Goal: Information Seeking & Learning: Learn about a topic

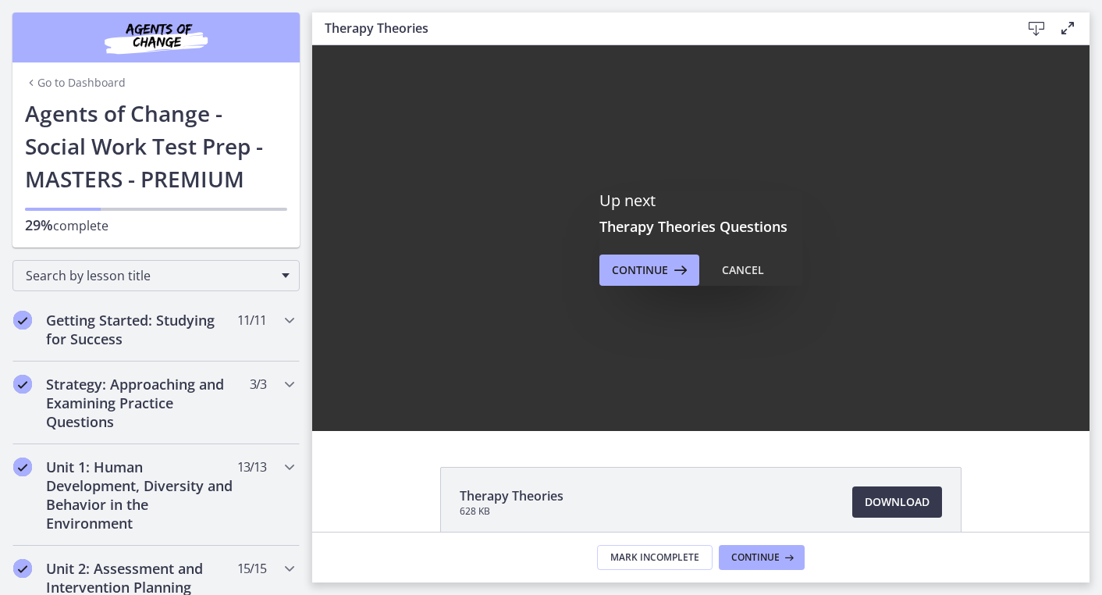
scroll to position [529, 0]
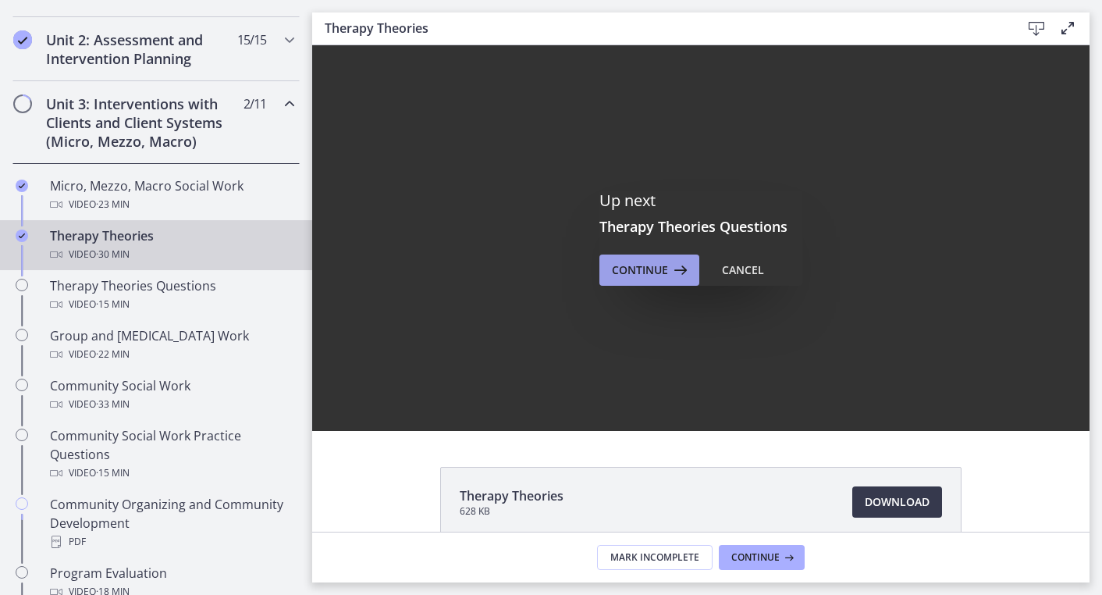
click at [639, 270] on span "Continue" at bounding box center [640, 270] width 56 height 19
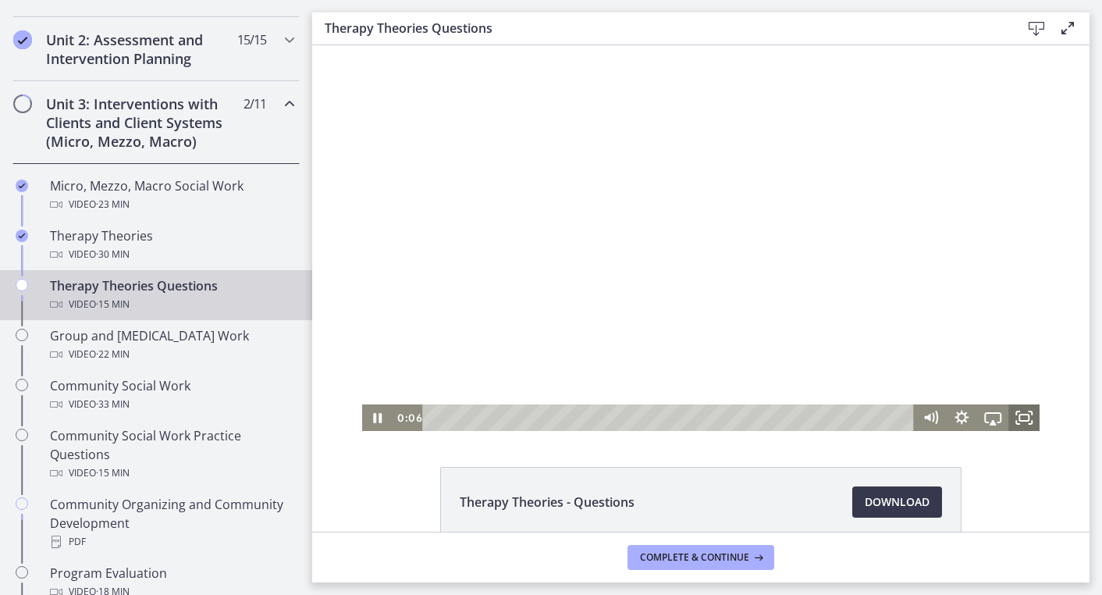
click at [1025, 411] on icon "Fullscreen" at bounding box center [1024, 417] width 31 height 27
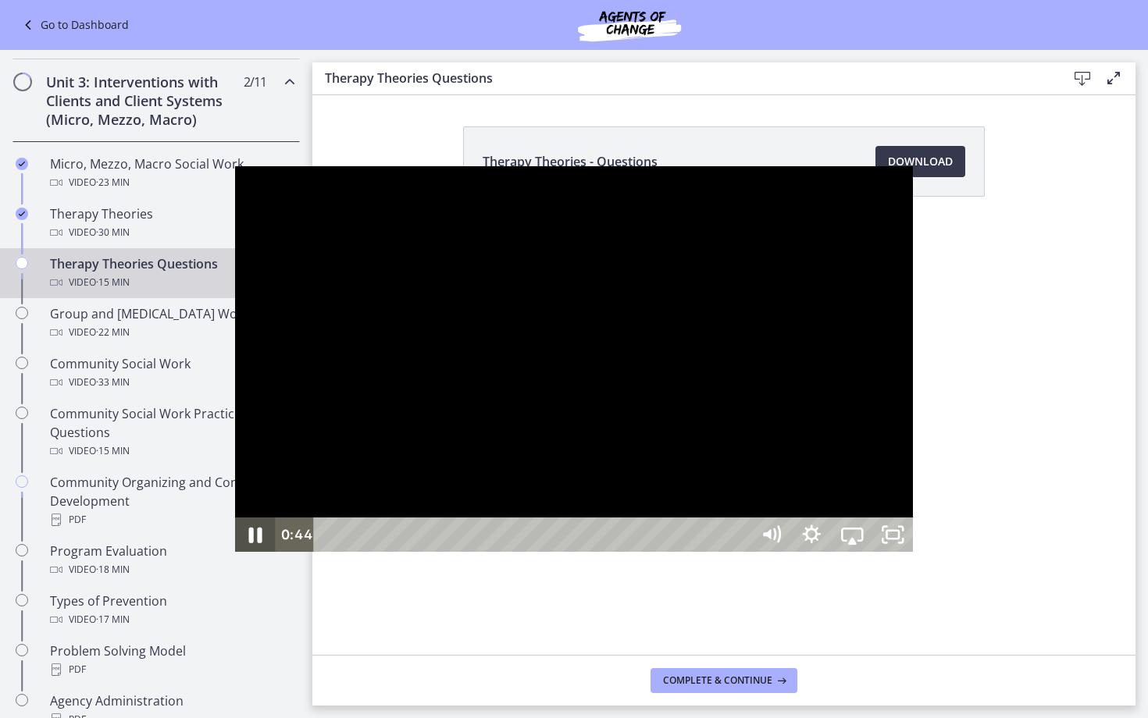
click at [231, 556] on icon "Pause" at bounding box center [255, 535] width 48 height 41
click at [251, 543] on icon "Play Video" at bounding box center [257, 534] width 12 height 17
click at [235, 552] on icon "Pause" at bounding box center [255, 535] width 41 height 34
click at [251, 543] on icon "Play Video" at bounding box center [257, 534] width 12 height 17
click at [235, 552] on icon "Pause" at bounding box center [255, 535] width 41 height 34
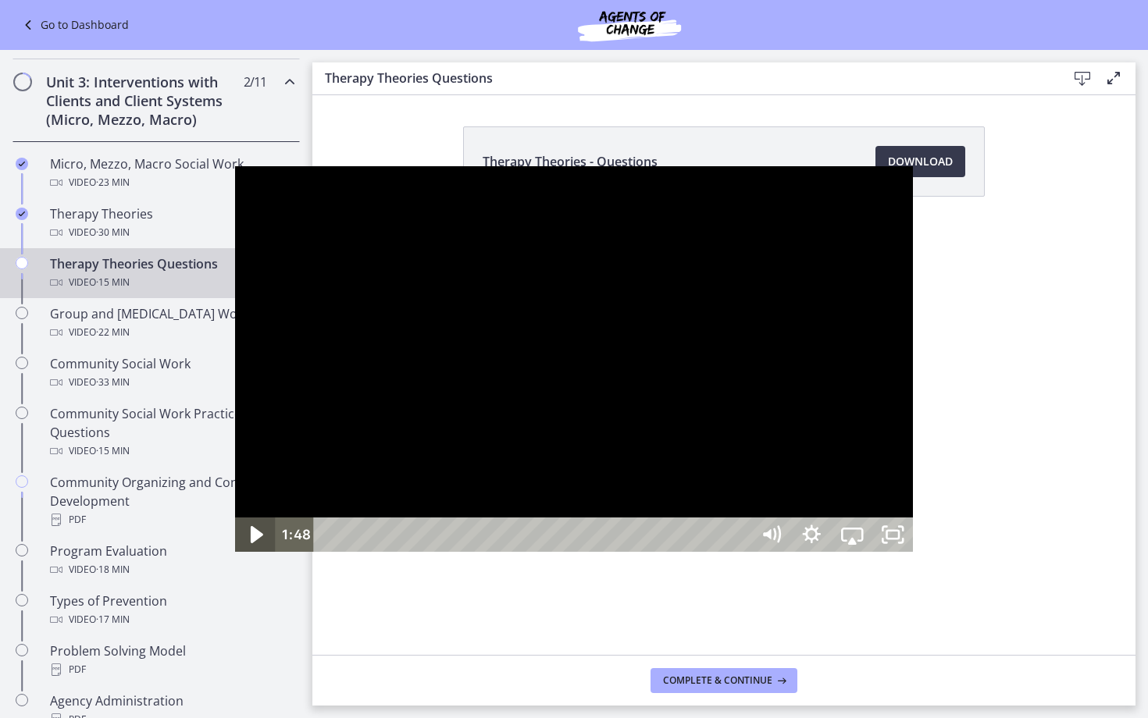
click at [251, 543] on icon "Play Video" at bounding box center [257, 534] width 12 height 17
click at [231, 556] on icon "Pause" at bounding box center [255, 535] width 48 height 41
click at [251, 542] on icon "Play Video" at bounding box center [256, 535] width 10 height 14
click at [231, 556] on icon "Pause" at bounding box center [255, 535] width 48 height 41
click at [251, 543] on icon "Play Video" at bounding box center [257, 534] width 12 height 17
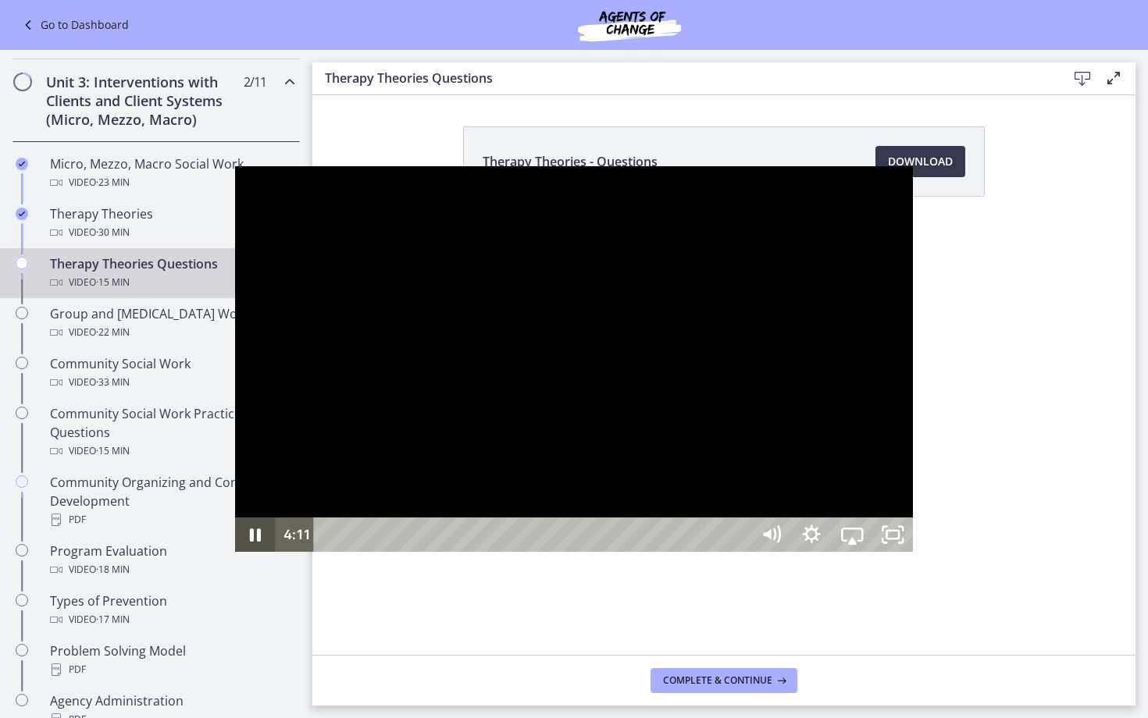
click at [235, 552] on icon "Pause" at bounding box center [255, 535] width 41 height 34
click at [251, 543] on icon "Play Video" at bounding box center [257, 534] width 12 height 17
click at [231, 556] on icon "Pause" at bounding box center [255, 535] width 48 height 41
click at [251, 543] on icon "Play Video" at bounding box center [257, 534] width 12 height 17
click at [235, 552] on icon "Pause" at bounding box center [255, 535] width 41 height 34
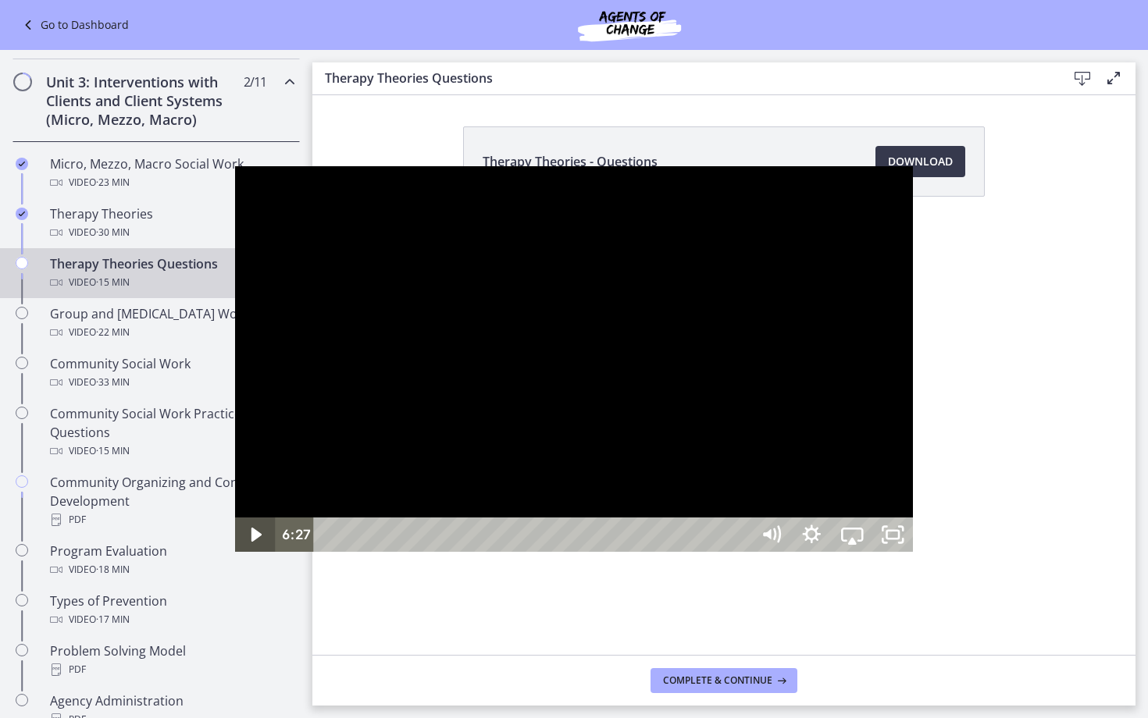
click at [251, 542] on icon "Play Video" at bounding box center [256, 535] width 10 height 14
click at [231, 556] on icon "Pause" at bounding box center [255, 535] width 48 height 41
click at [251, 543] on icon "Play Video" at bounding box center [257, 534] width 12 height 17
click at [249, 543] on icon "Pause" at bounding box center [255, 536] width 13 height 16
click at [251, 543] on icon "Play Video" at bounding box center [257, 534] width 12 height 17
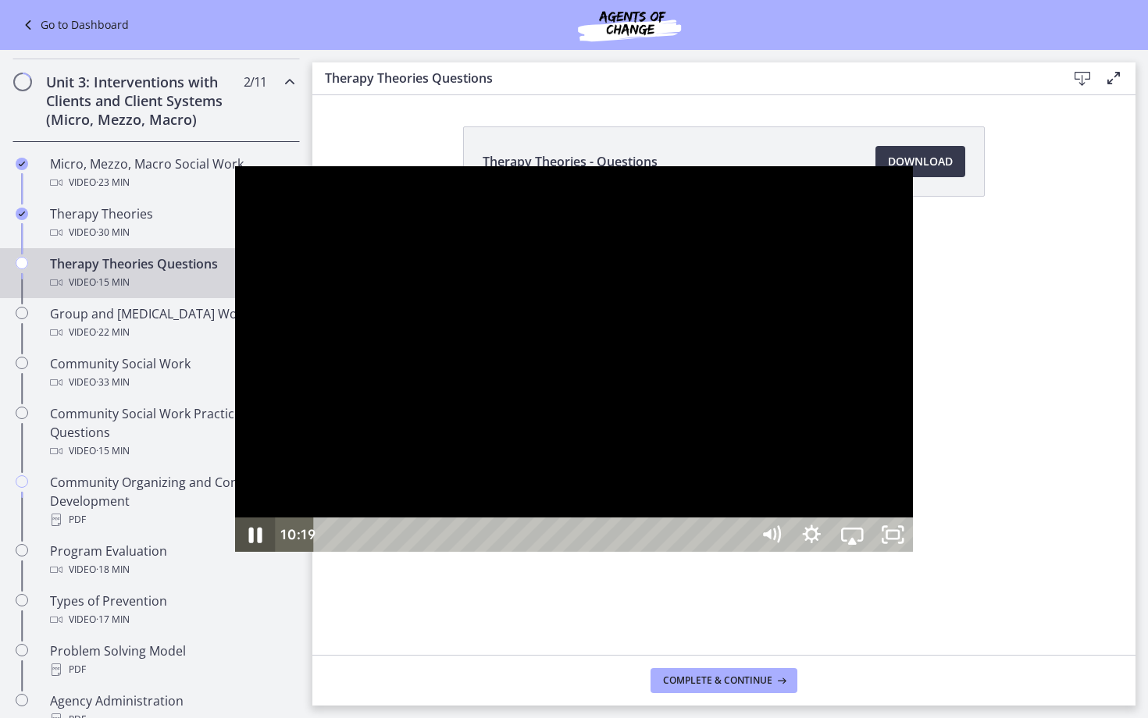
click at [231, 556] on icon "Pause" at bounding box center [255, 535] width 48 height 41
click at [567, 304] on div at bounding box center [574, 359] width 678 height 386
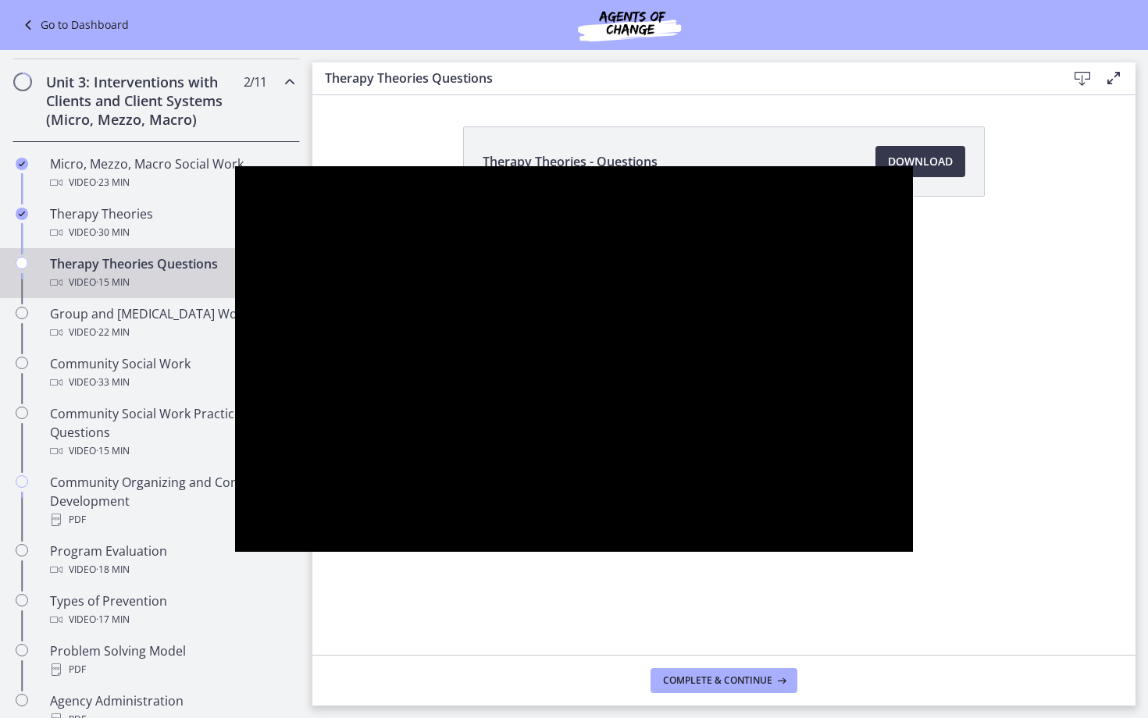
click at [567, 304] on div at bounding box center [574, 359] width 678 height 386
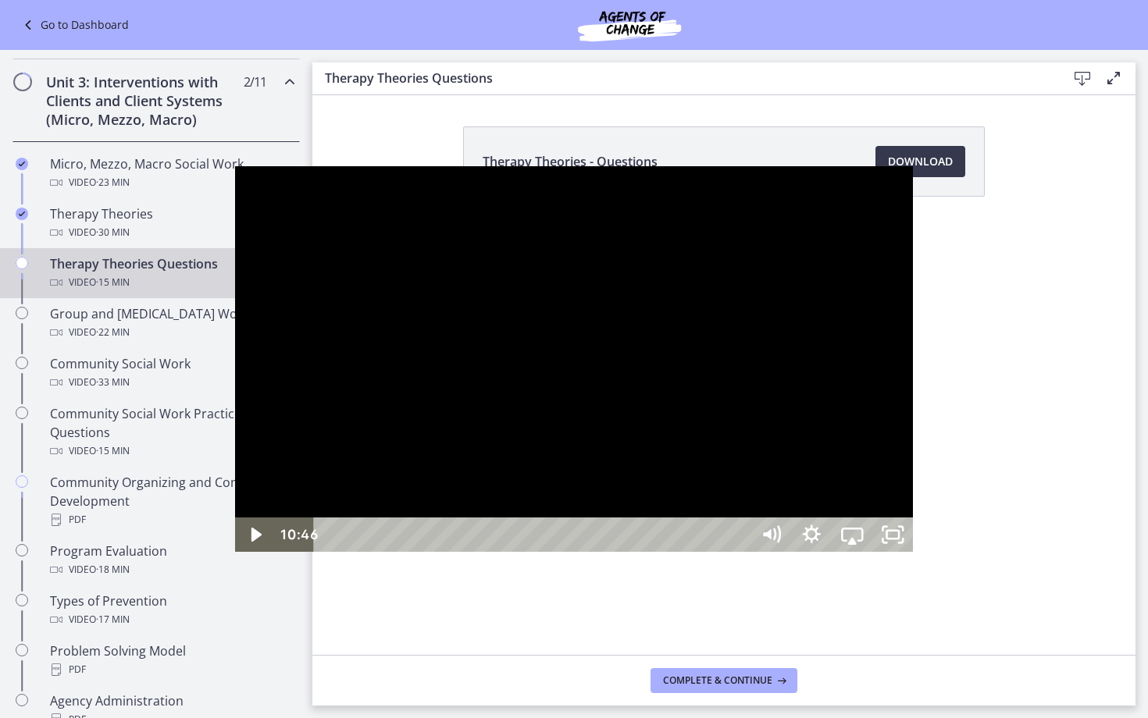
click at [537, 322] on div at bounding box center [574, 359] width 678 height 386
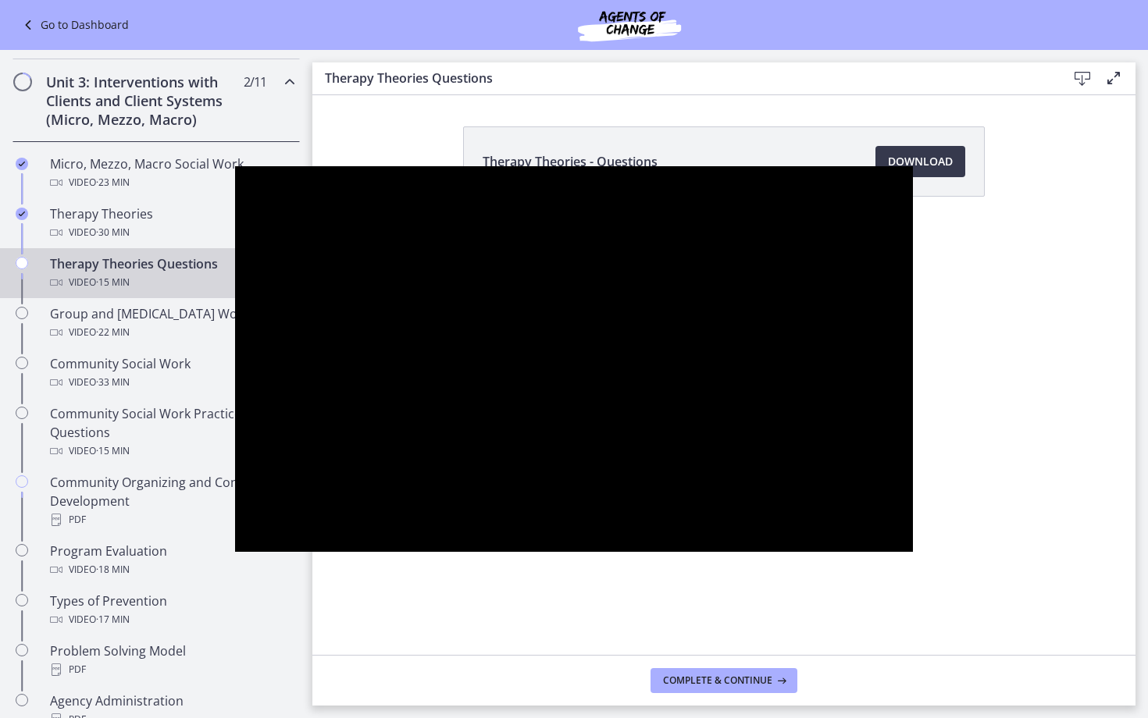
click at [537, 322] on div at bounding box center [574, 359] width 678 height 386
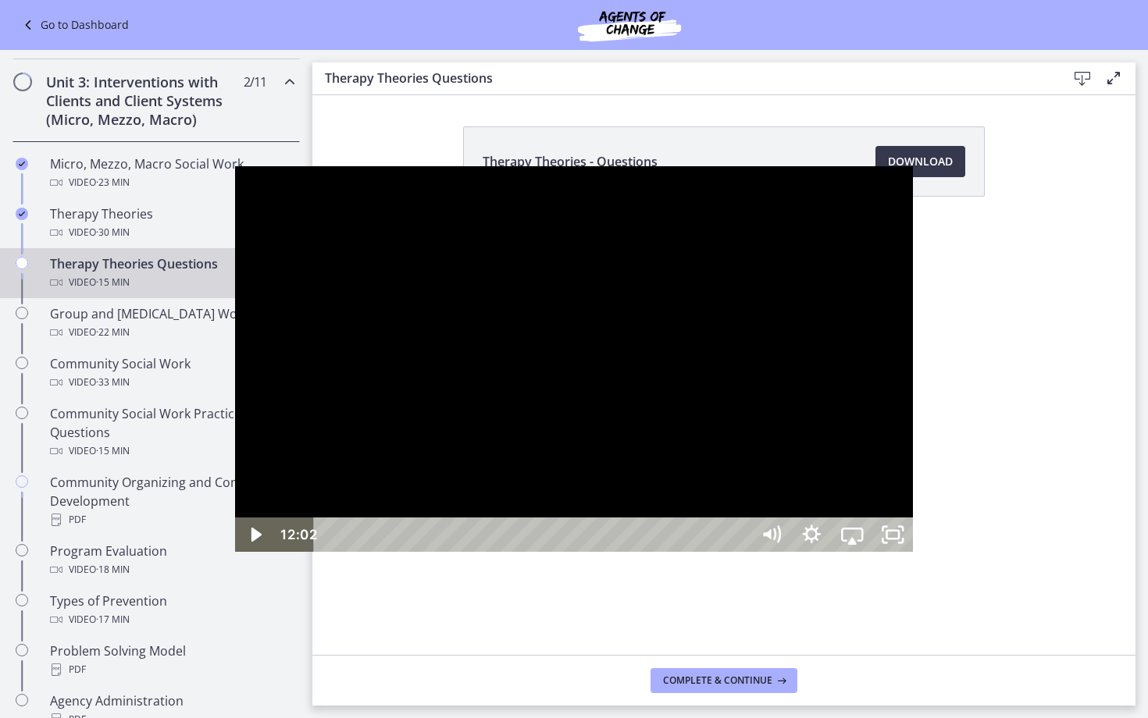
click at [608, 360] on div at bounding box center [574, 359] width 678 height 386
click at [541, 371] on div at bounding box center [574, 359] width 678 height 386
click at [535, 372] on div at bounding box center [574, 359] width 678 height 386
click at [557, 358] on div at bounding box center [574, 359] width 678 height 386
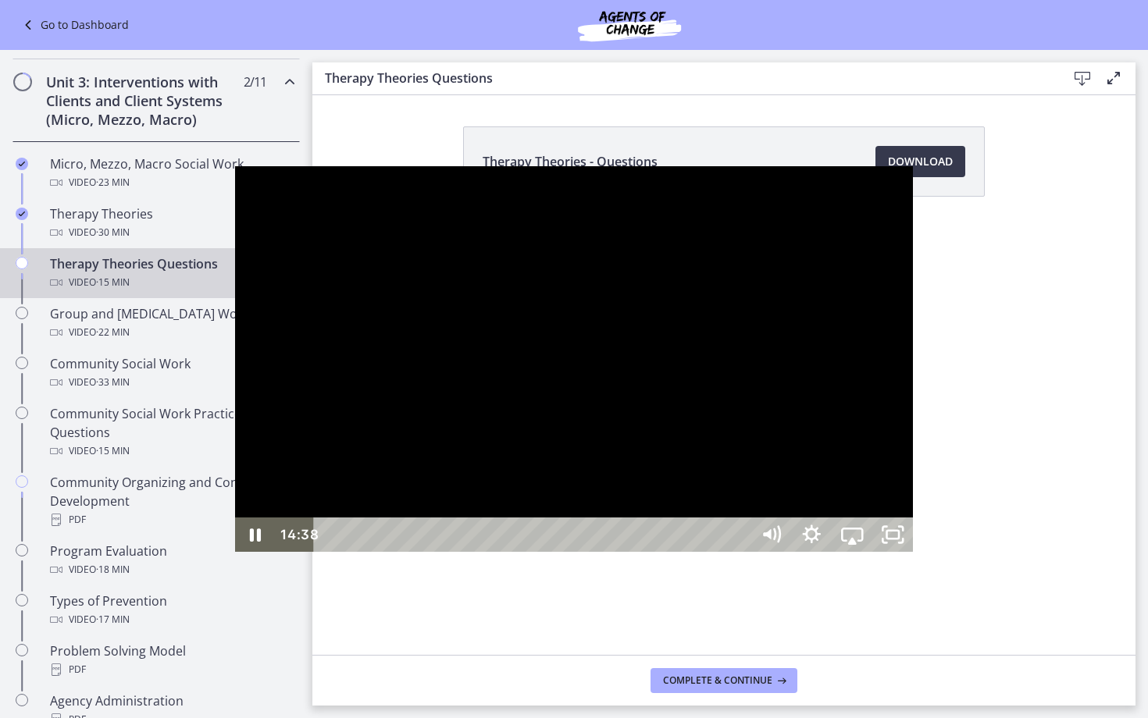
click at [631, 287] on div at bounding box center [574, 359] width 678 height 386
click at [515, 267] on div at bounding box center [574, 359] width 678 height 386
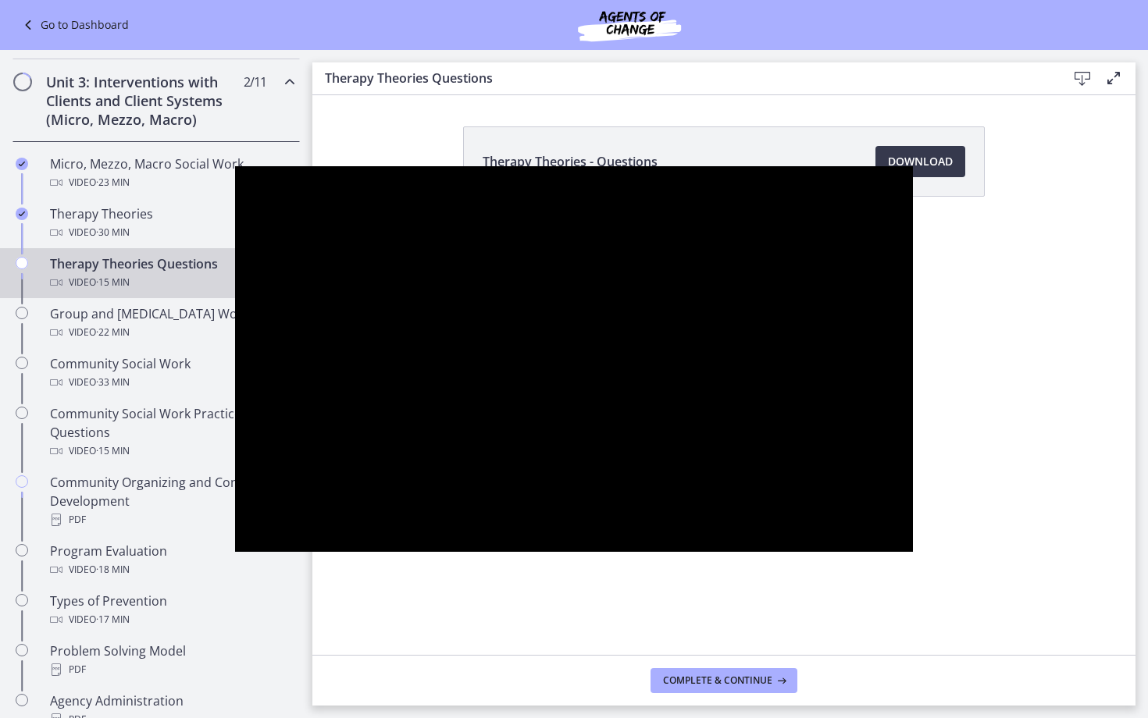
click at [569, 341] on div at bounding box center [574, 359] width 678 height 386
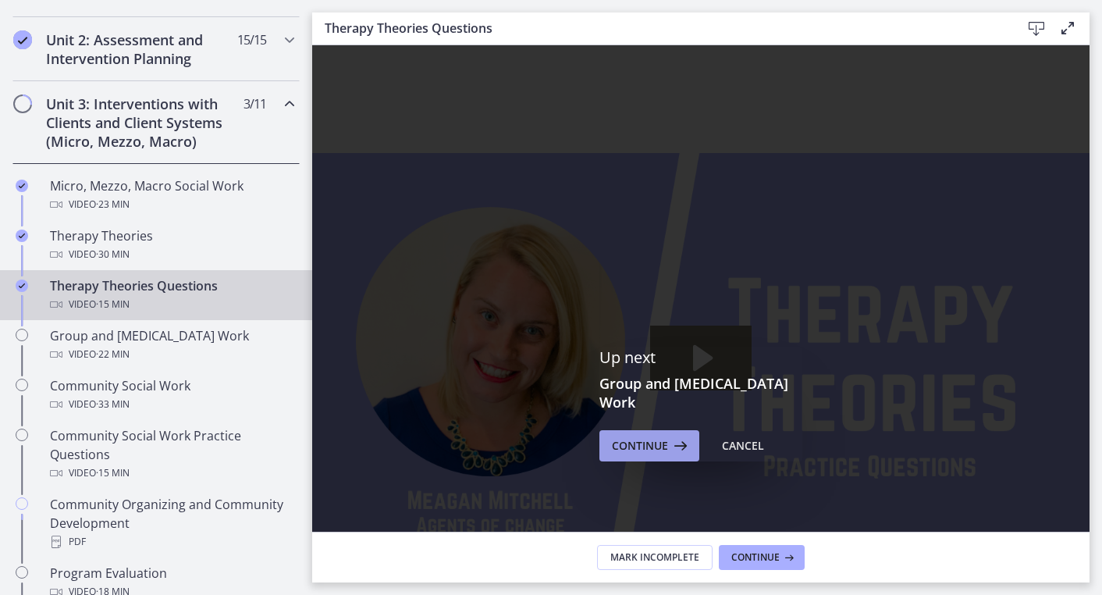
click at [636, 454] on span "Continue" at bounding box center [640, 445] width 56 height 19
